Goal: Task Accomplishment & Management: Manage account settings

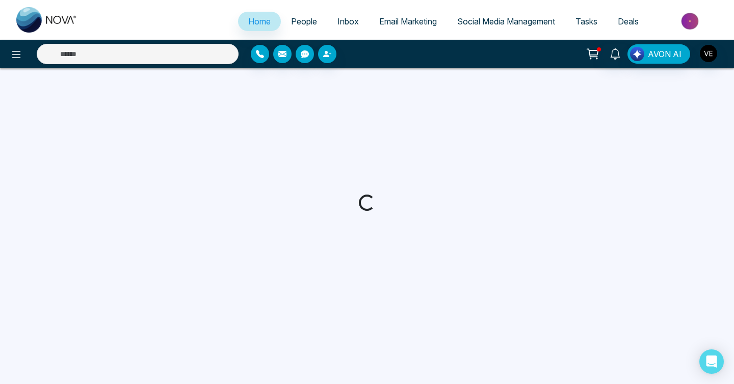
select select "*"
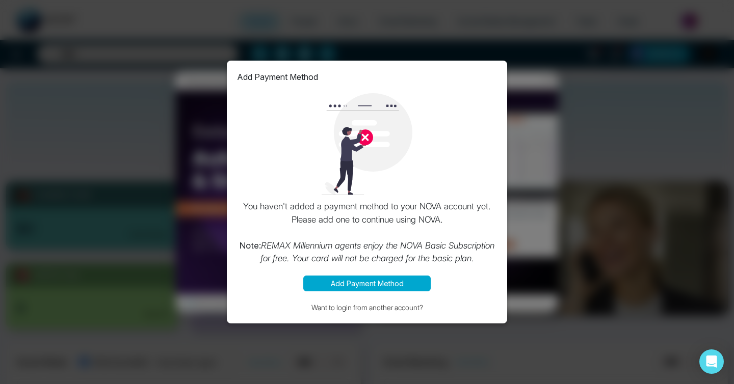
click at [523, 143] on div "Add Payment Method You haven't added a payment method to your NOVA account yet.…" at bounding box center [367, 192] width 734 height 384
click at [187, 222] on div "Add Payment Method You haven't added a payment method to your NOVA account yet.…" at bounding box center [367, 192] width 734 height 384
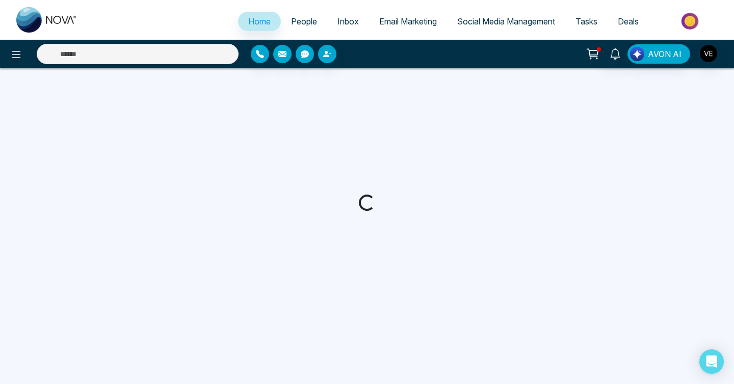
select select "*"
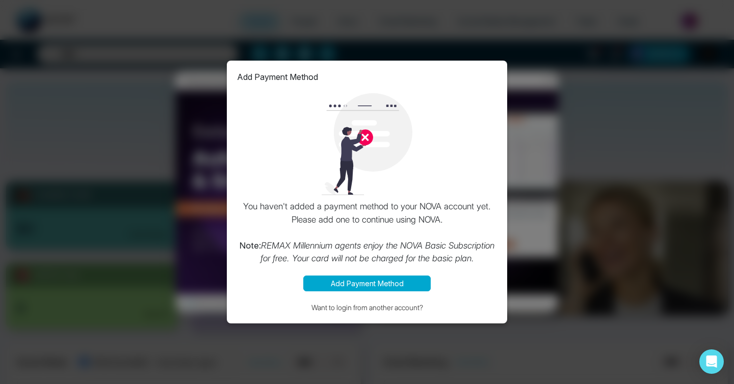
click at [190, 110] on div "Add Payment Method You haven't added a payment method to your NOVA account yet.…" at bounding box center [367, 192] width 734 height 384
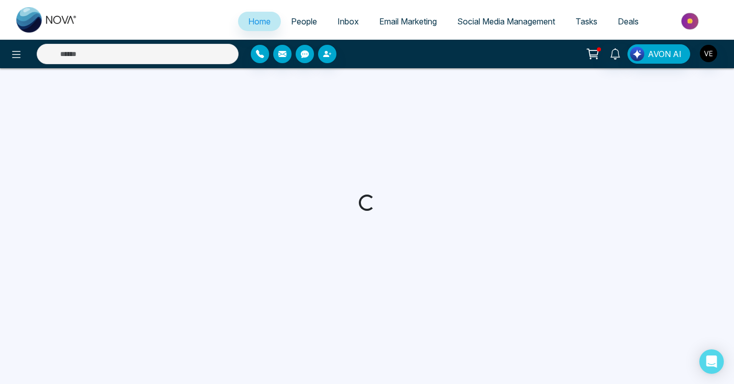
select select "*"
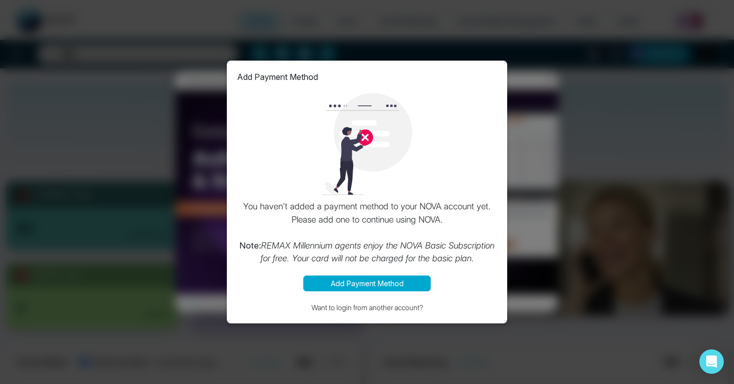
click at [393, 282] on button "Add Payment Method" at bounding box center [366, 284] width 127 height 16
